Goal: Transaction & Acquisition: Purchase product/service

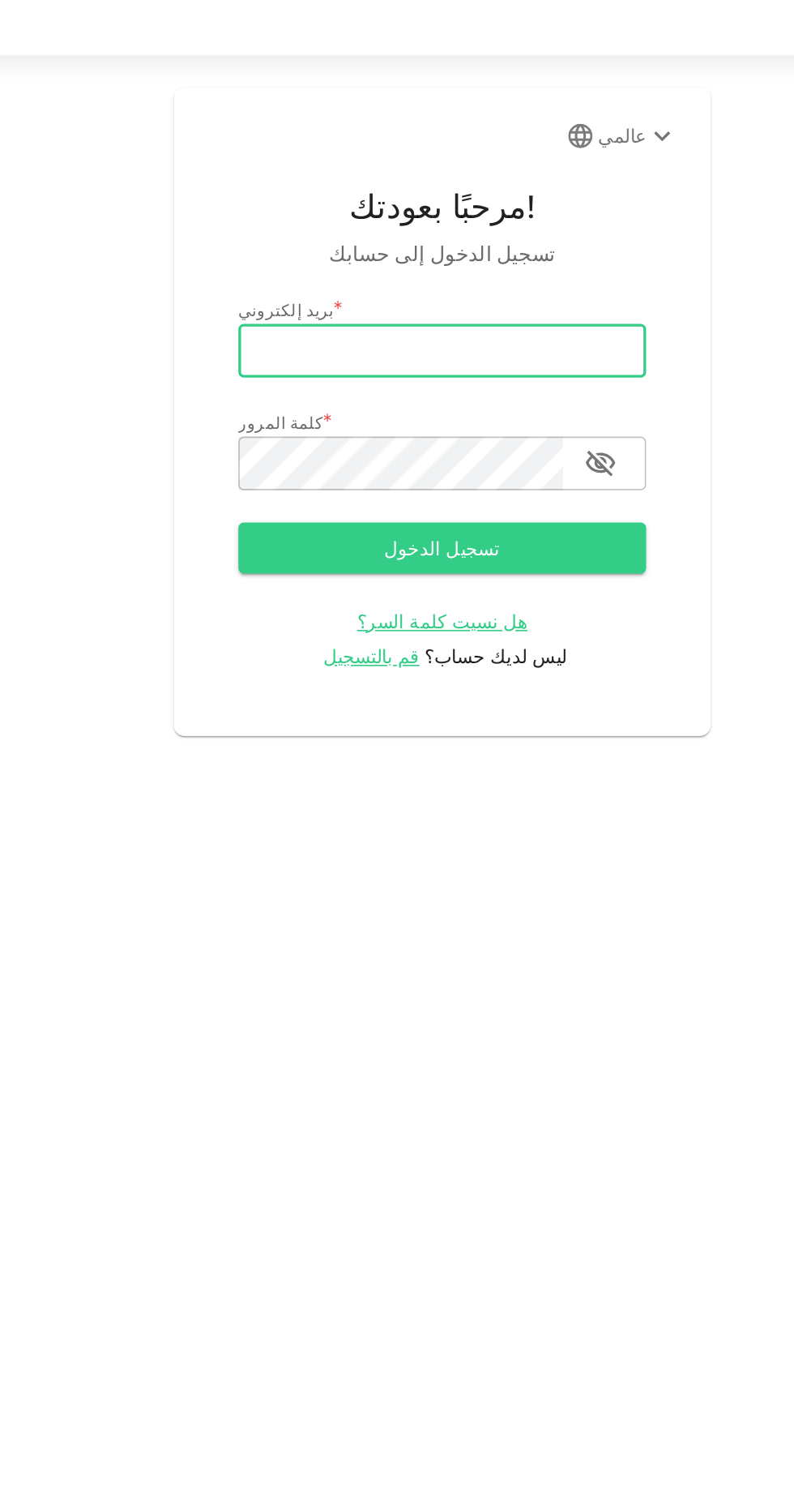
type input "jamalbakr7@gmail.com"
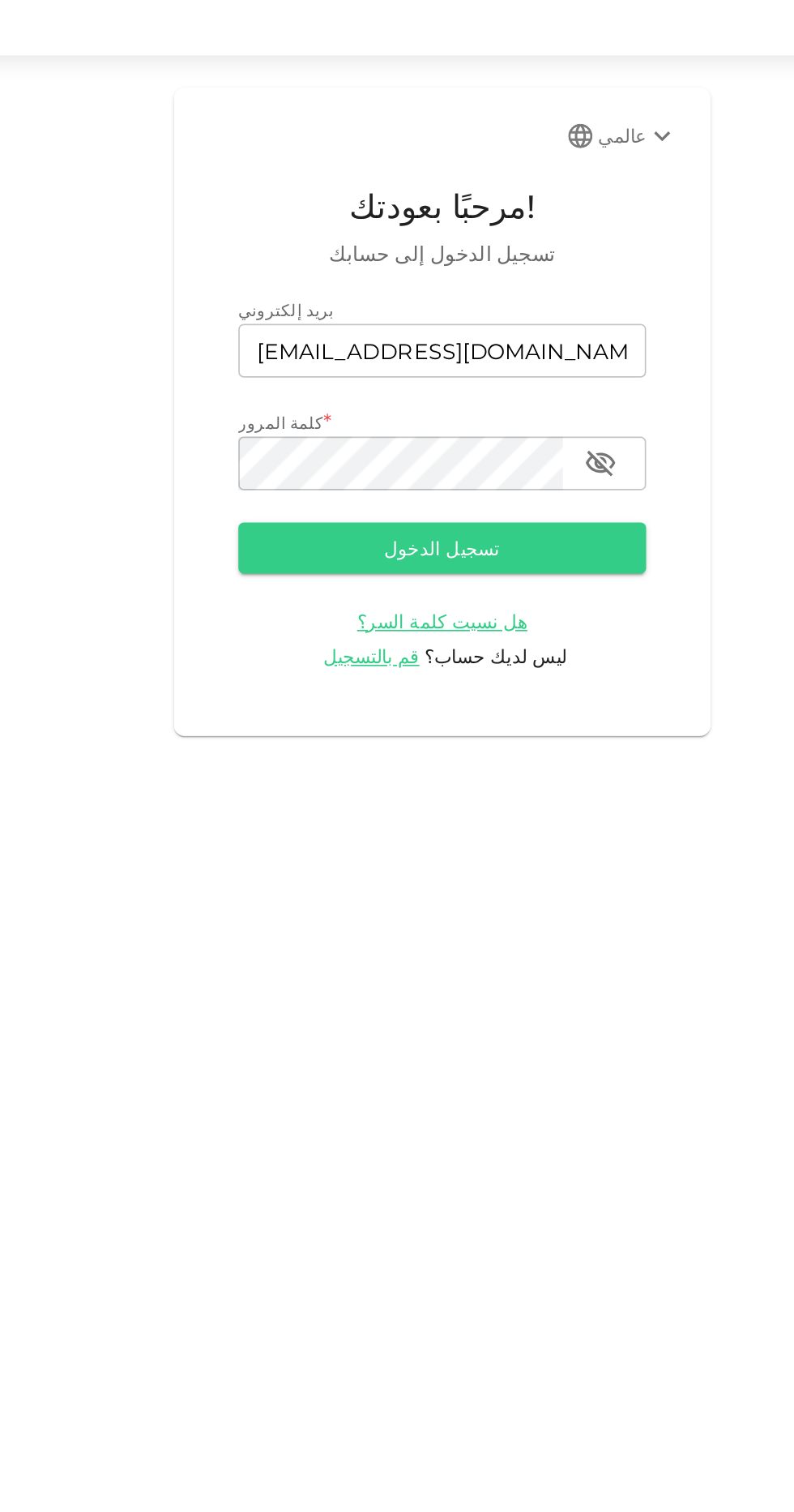
click button "تسجيل الدخول" at bounding box center [397, 362] width 247 height 30
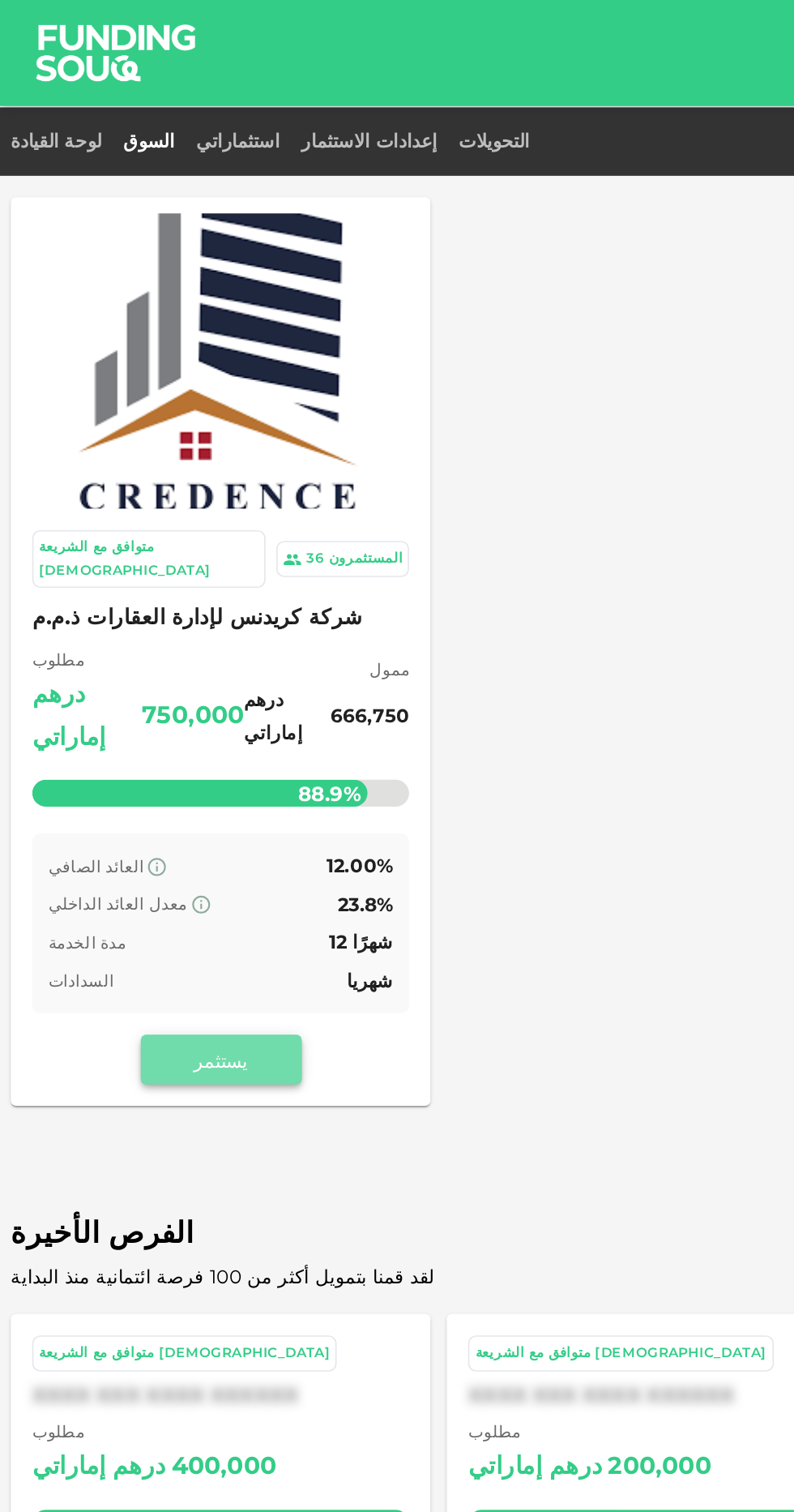
click at [130, 630] on font "يستثمر" at bounding box center [133, 640] width 33 height 20
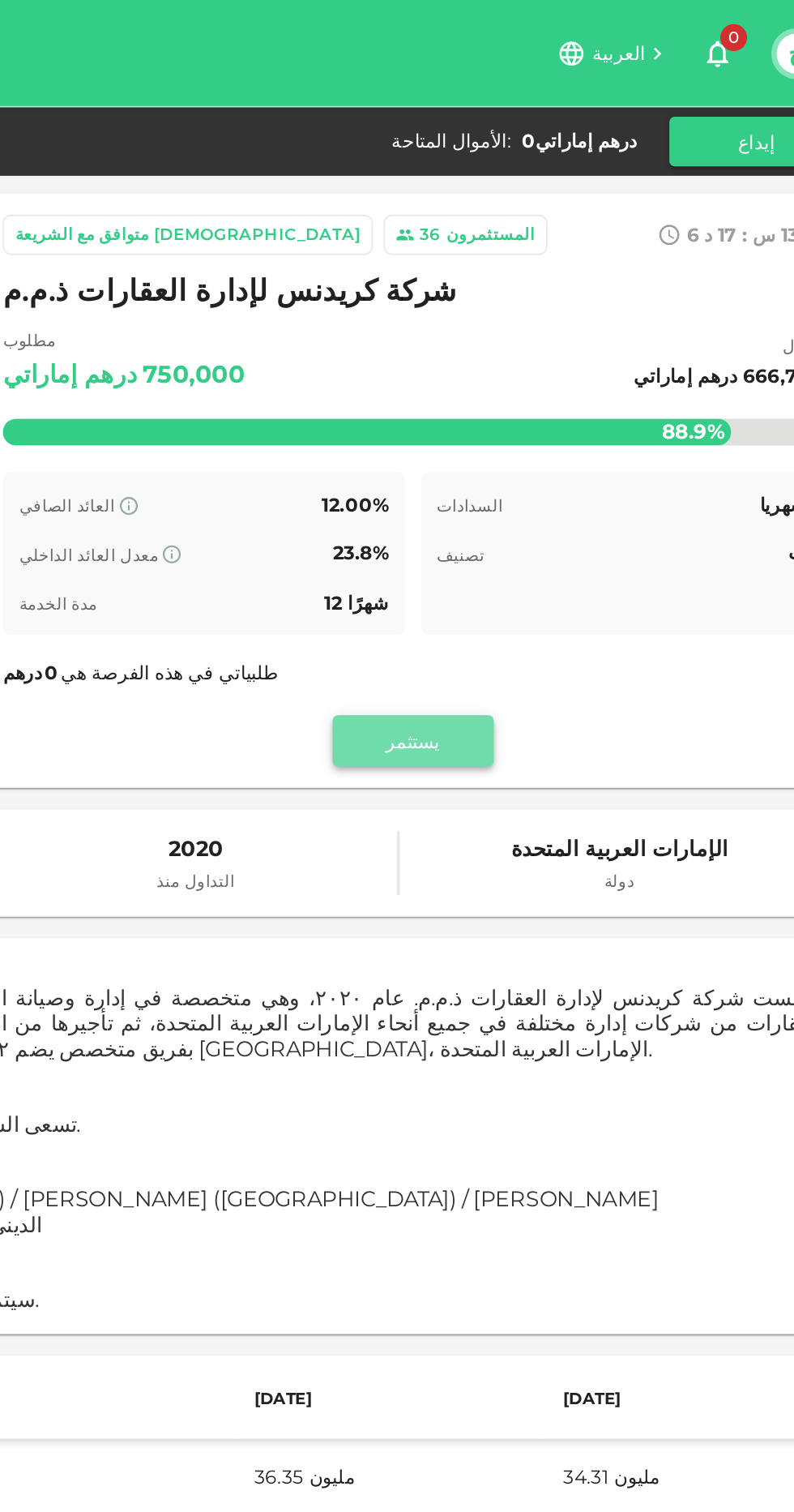
click at [519, 438] on font "يستثمر" at bounding box center [527, 446] width 33 height 20
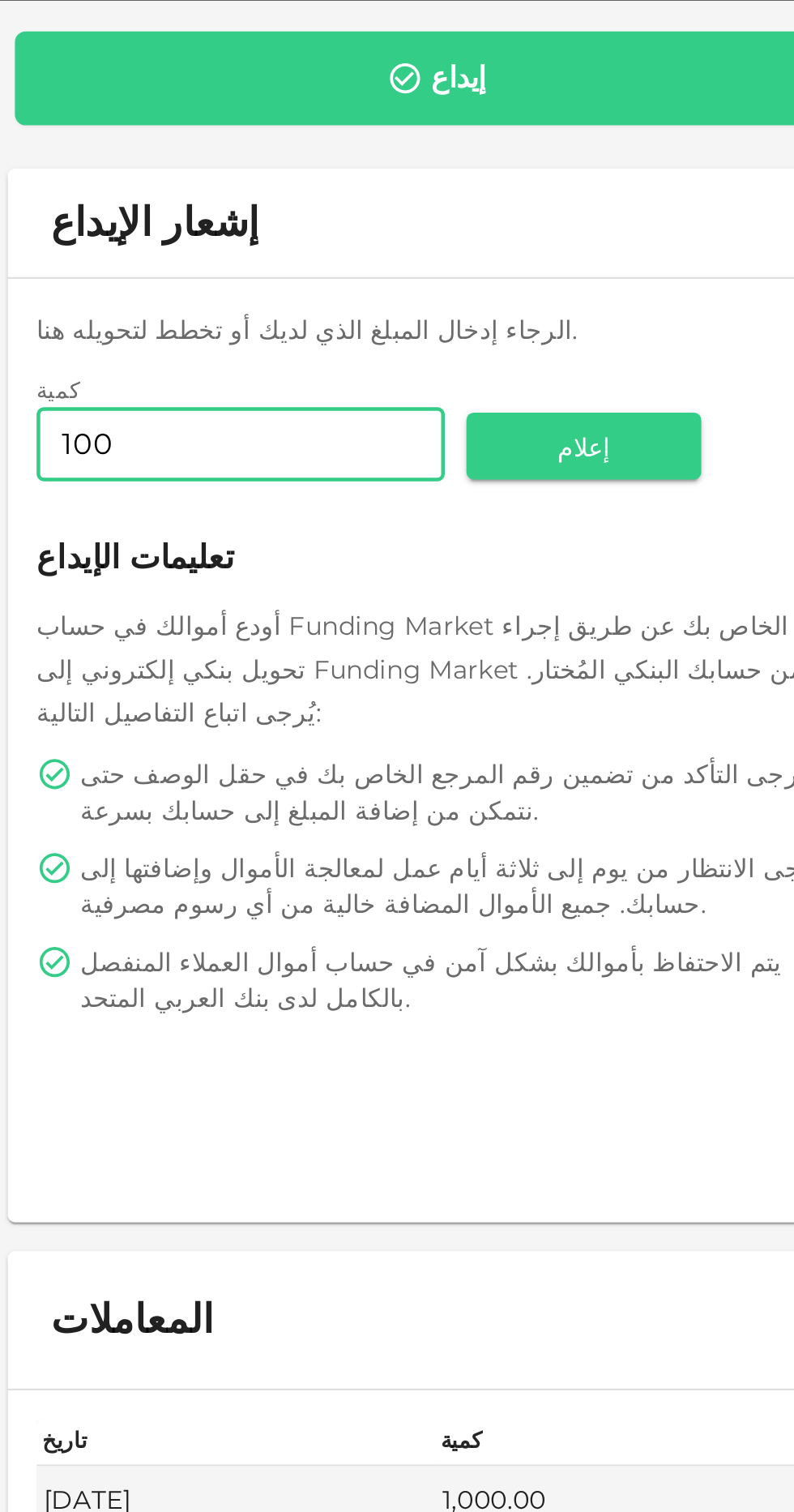
type input "1,000"
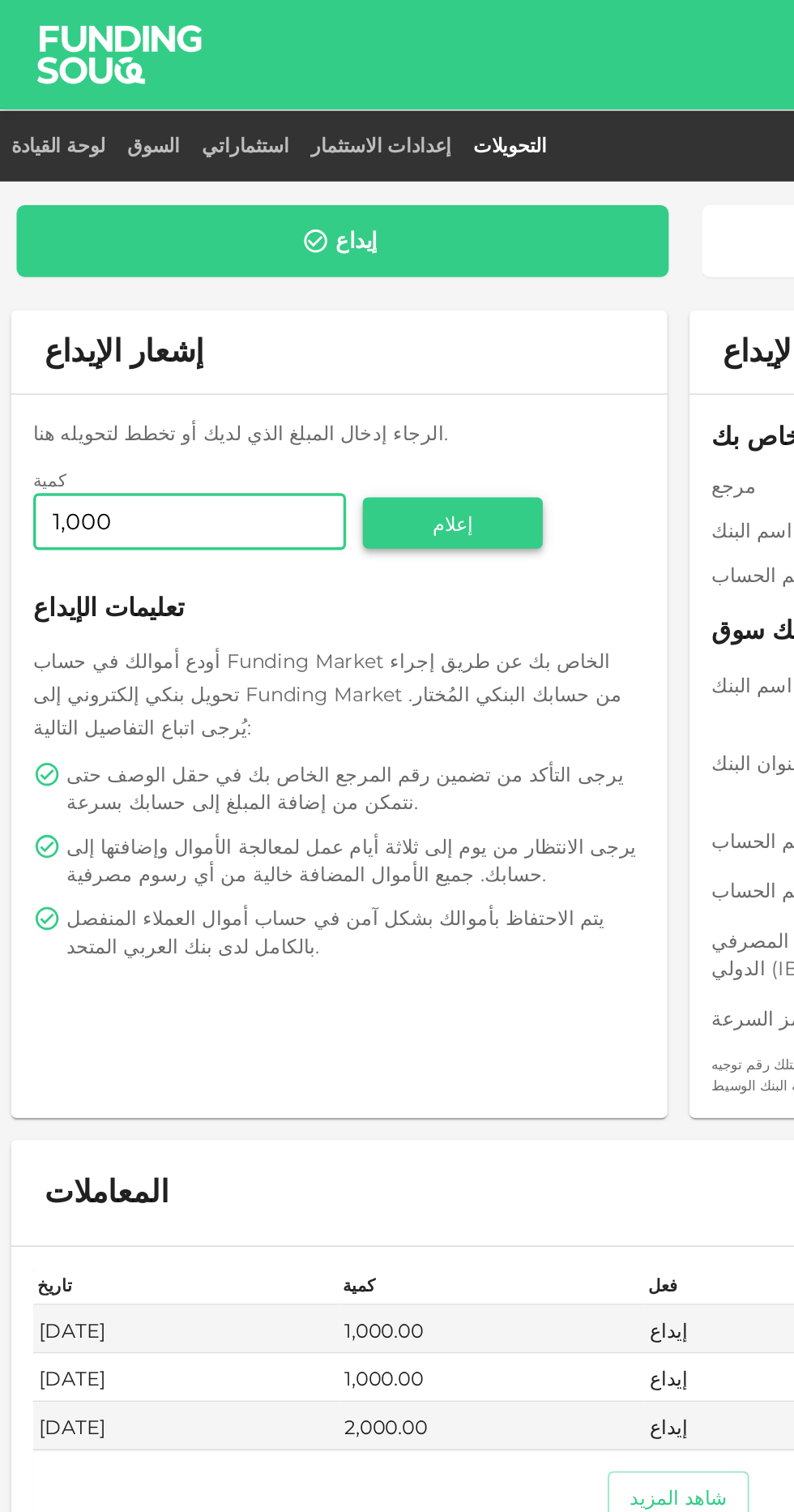
click at [261, 305] on font "إعلام" at bounding box center [265, 306] width 23 height 14
